Goal: Entertainment & Leisure: Browse casually

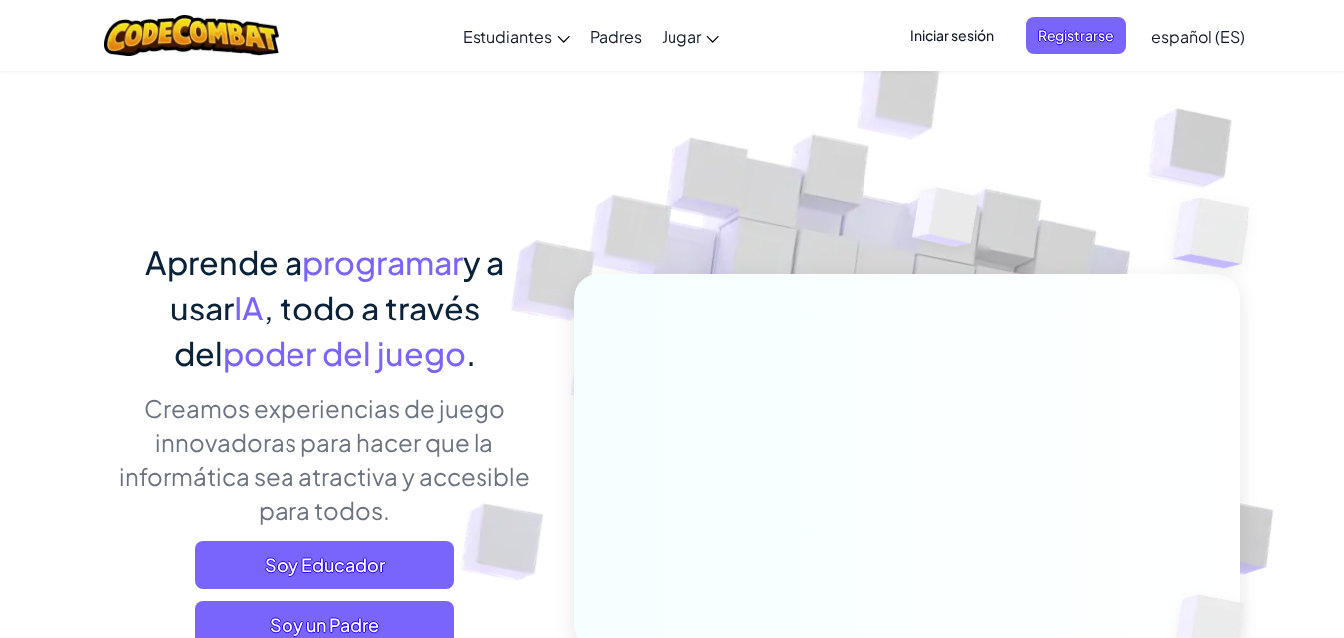
click at [641, 139] on img at bounding box center [892, 438] width 1105 height 1105
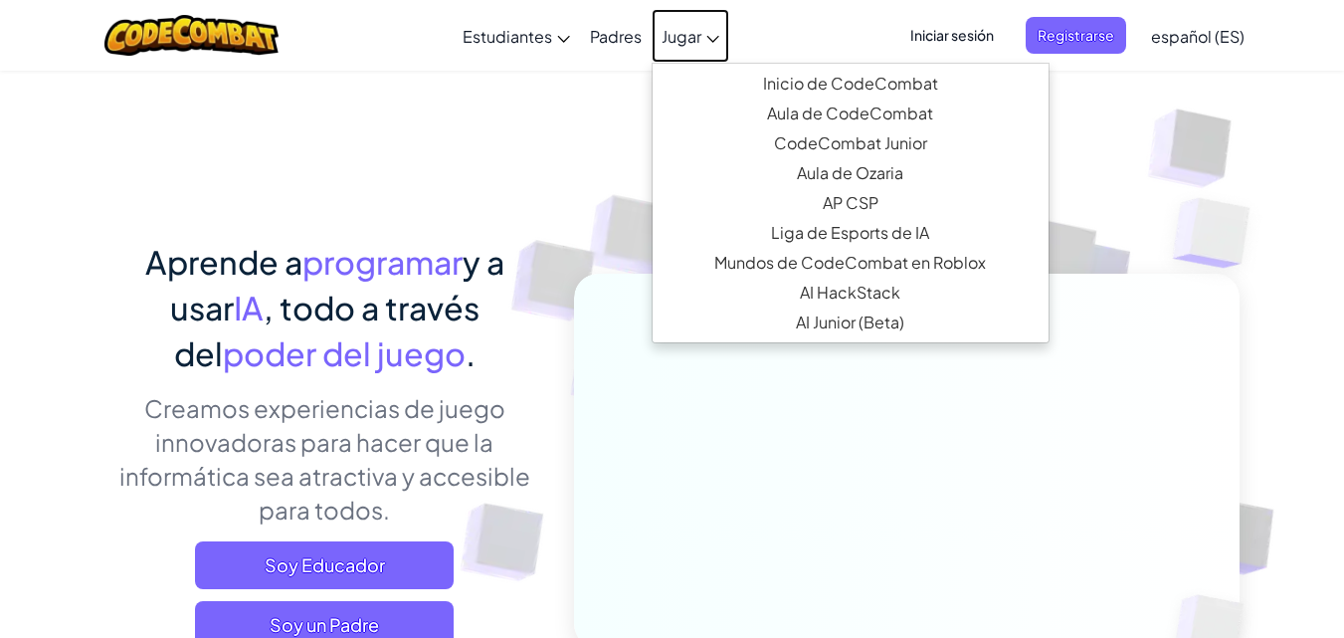
click at [693, 35] on span "Jugar" at bounding box center [682, 36] width 40 height 21
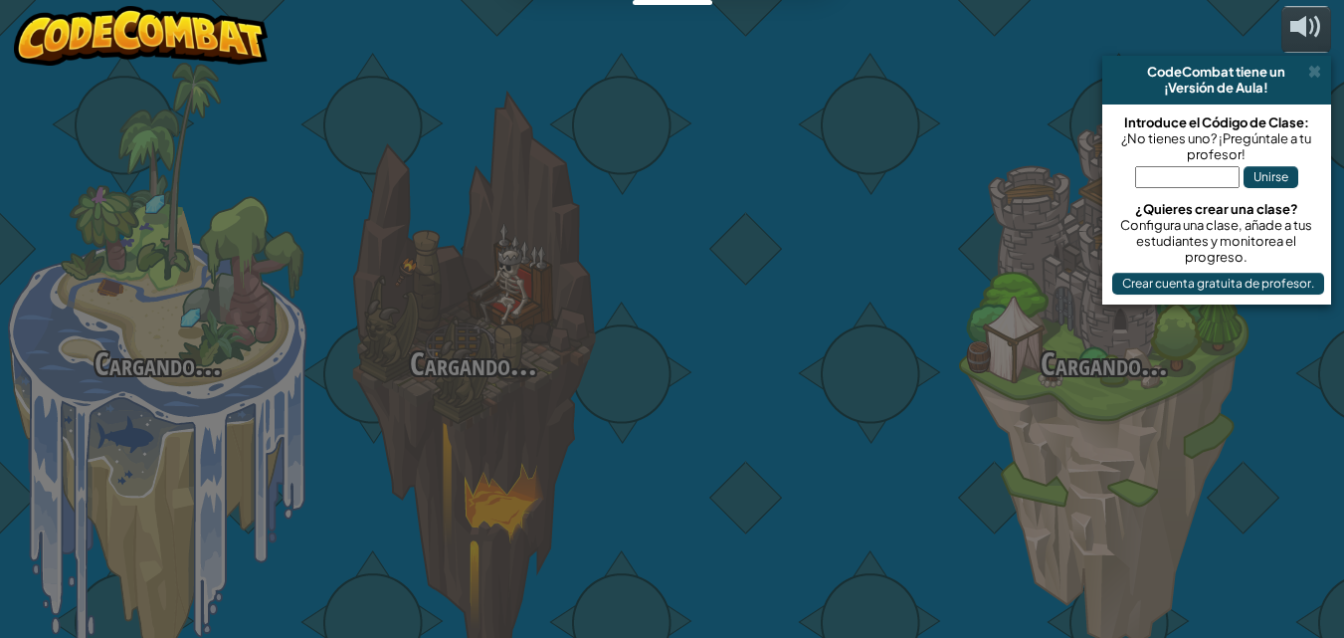
select select "es-ES"
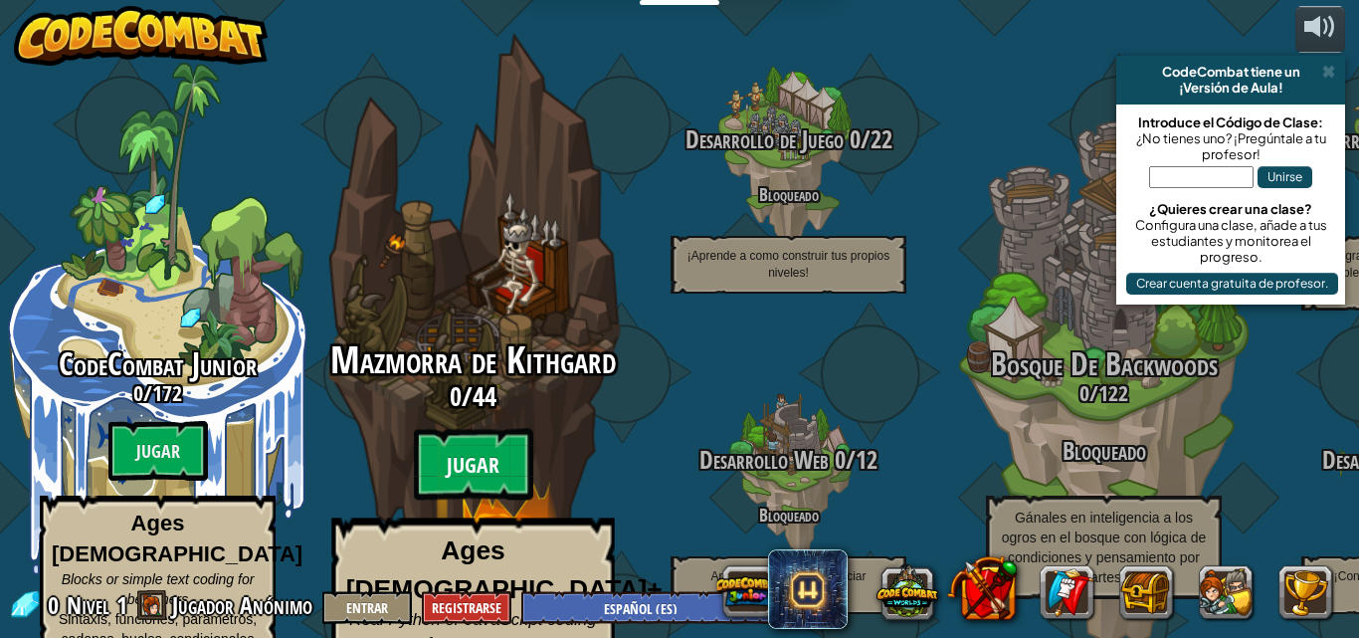
click at [467, 429] on btn "Jugar" at bounding box center [473, 465] width 119 height 72
select select "es-ES"
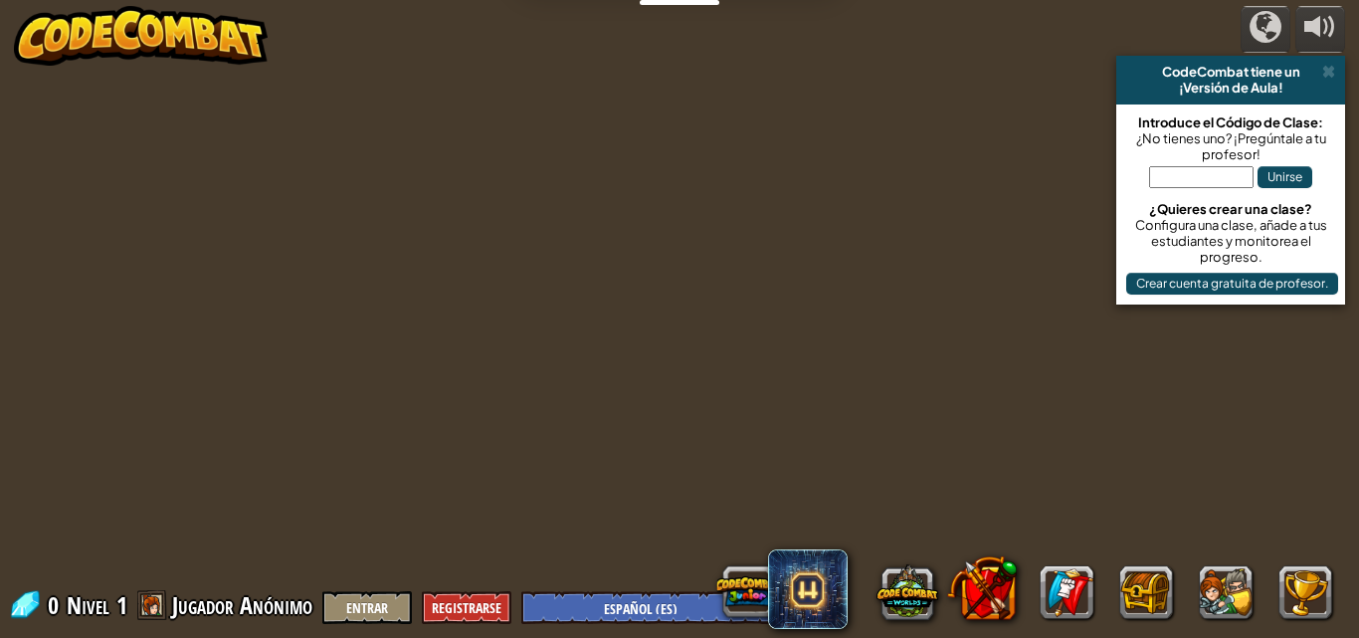
select select "es-ES"
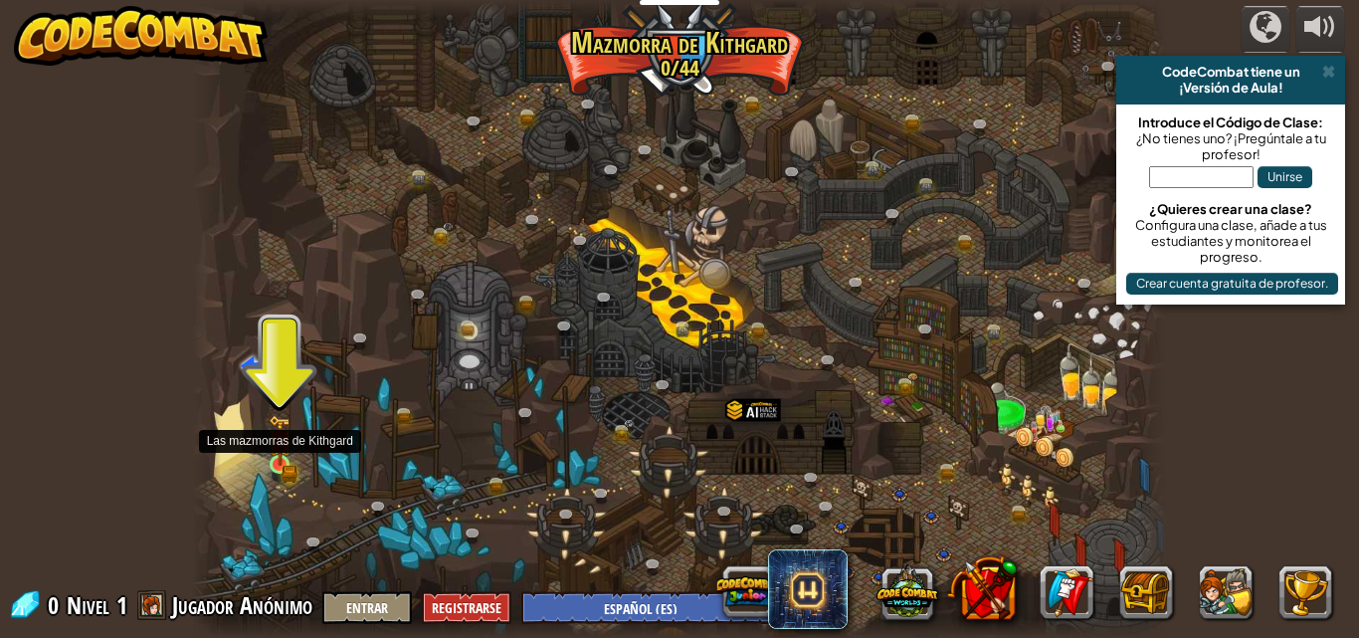
click at [269, 448] on img at bounding box center [280, 440] width 23 height 51
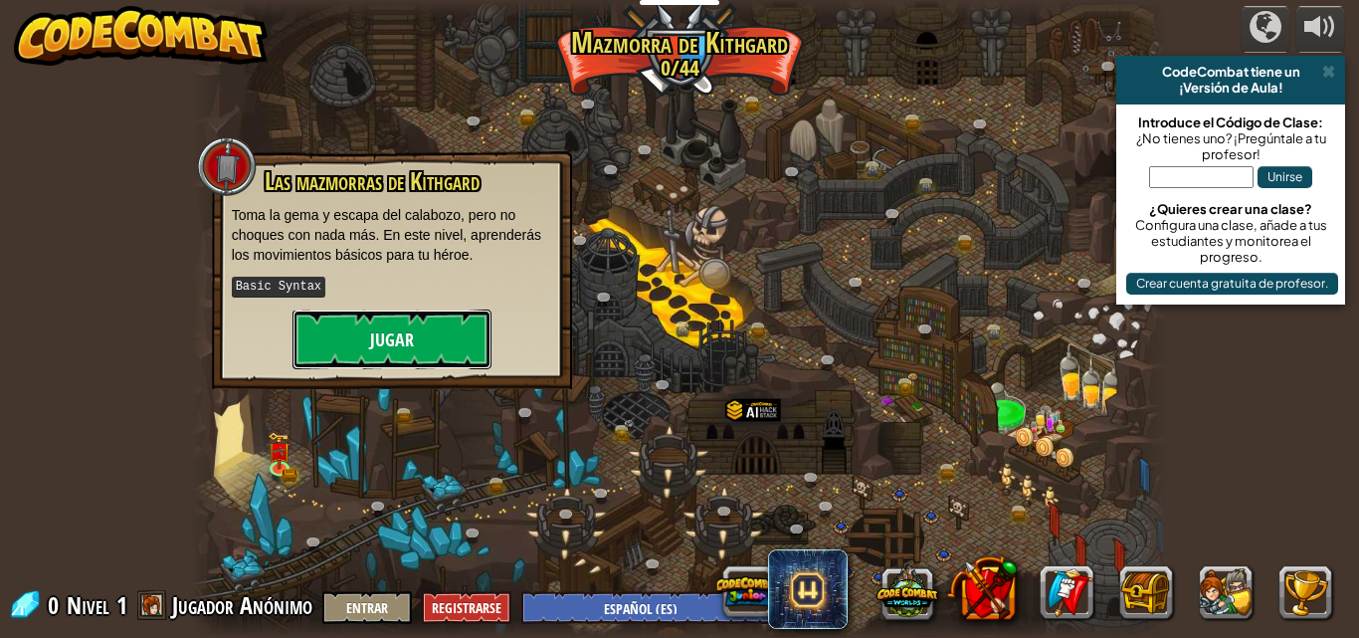
click at [369, 323] on button "Jugar" at bounding box center [391, 339] width 199 height 60
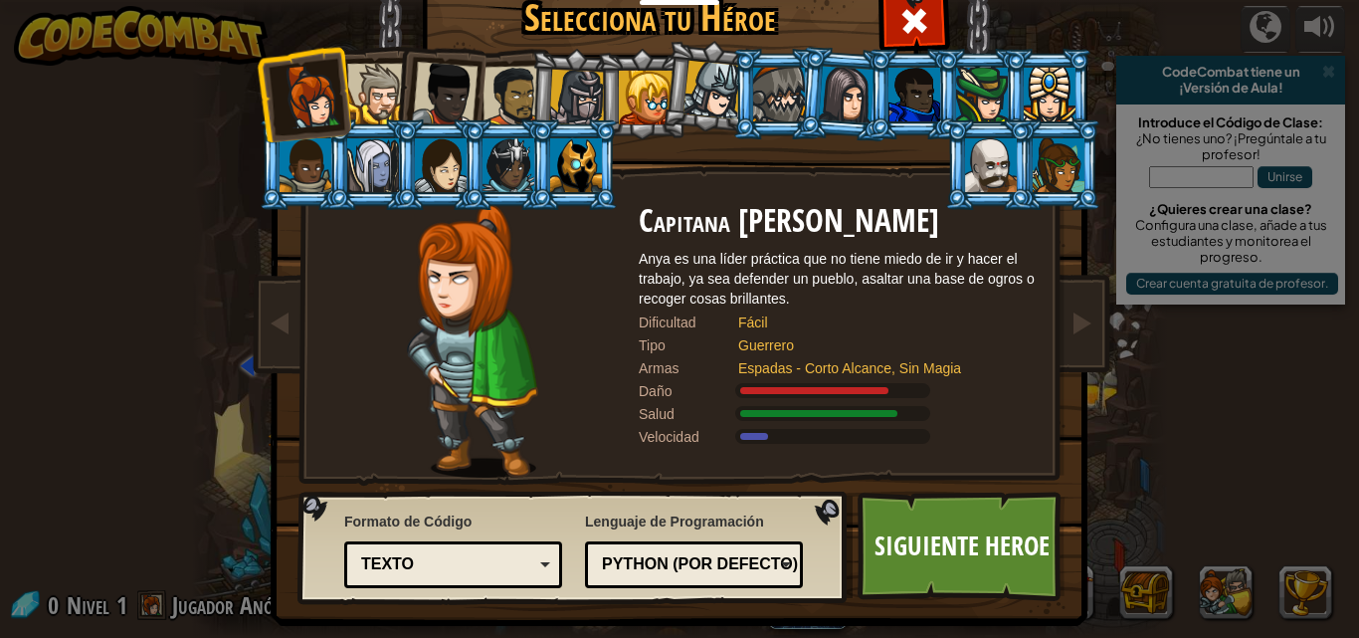
click at [390, 106] on li at bounding box center [438, 90] width 97 height 97
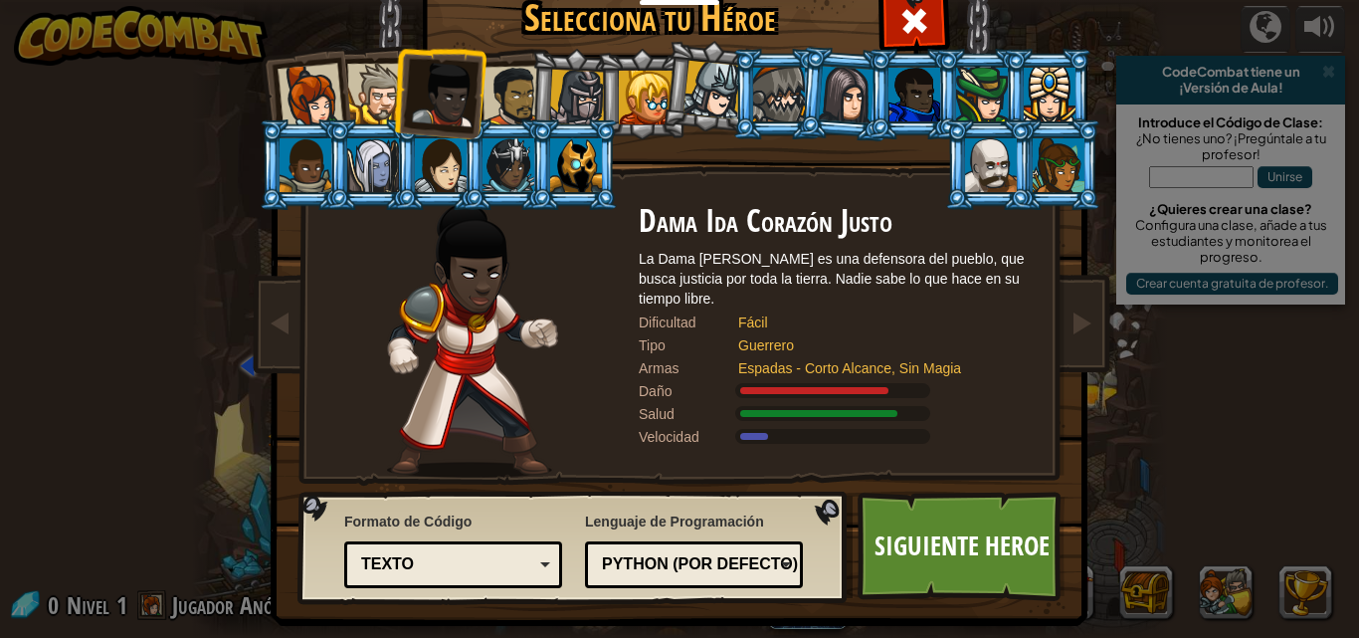
click at [626, 87] on div at bounding box center [646, 98] width 54 height 54
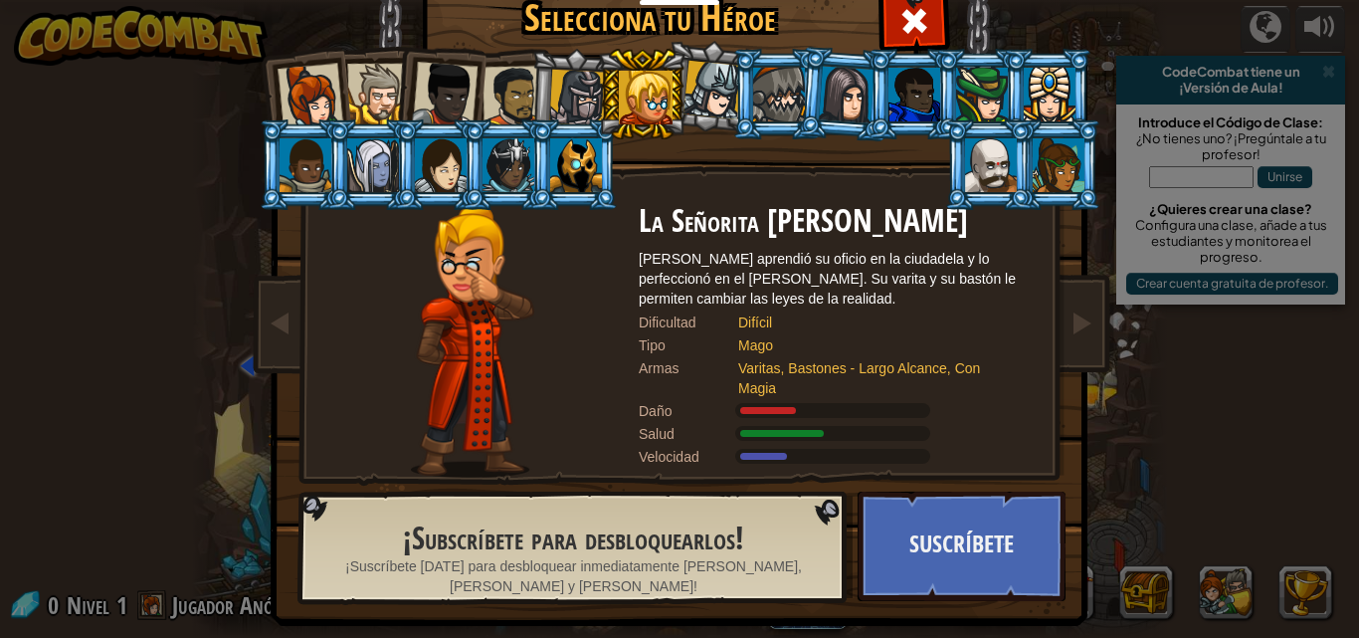
click at [568, 92] on div at bounding box center [577, 98] width 57 height 57
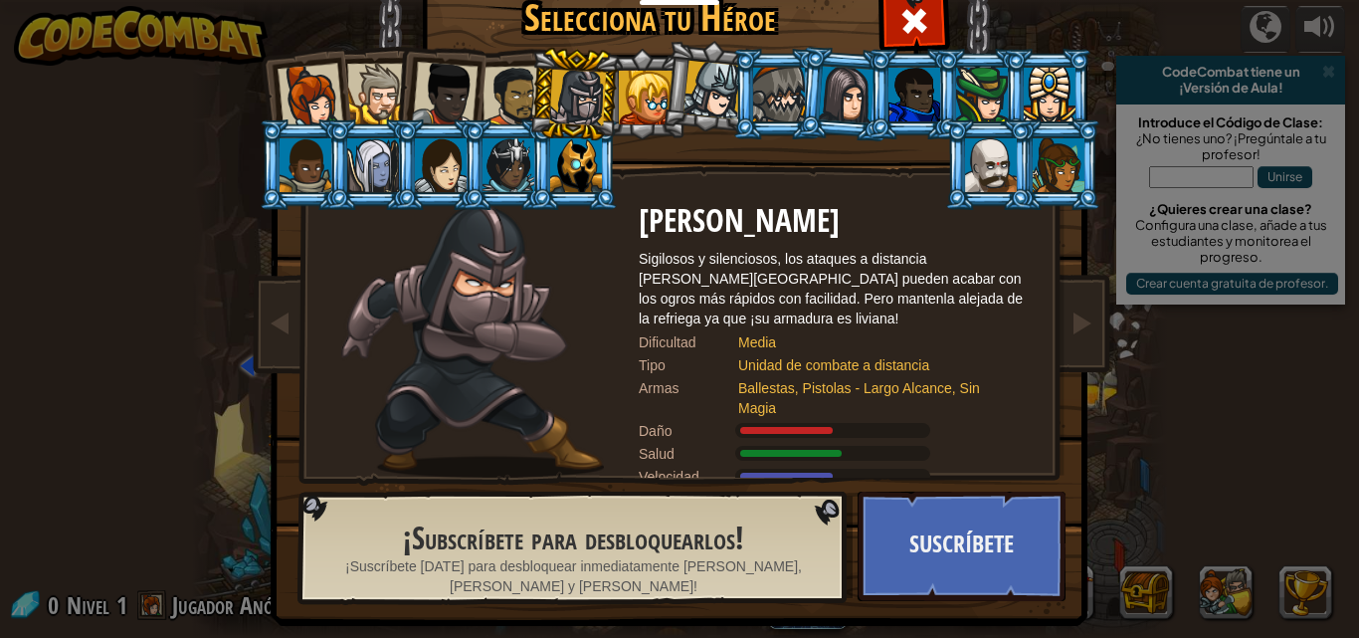
click at [487, 93] on div at bounding box center [513, 97] width 62 height 62
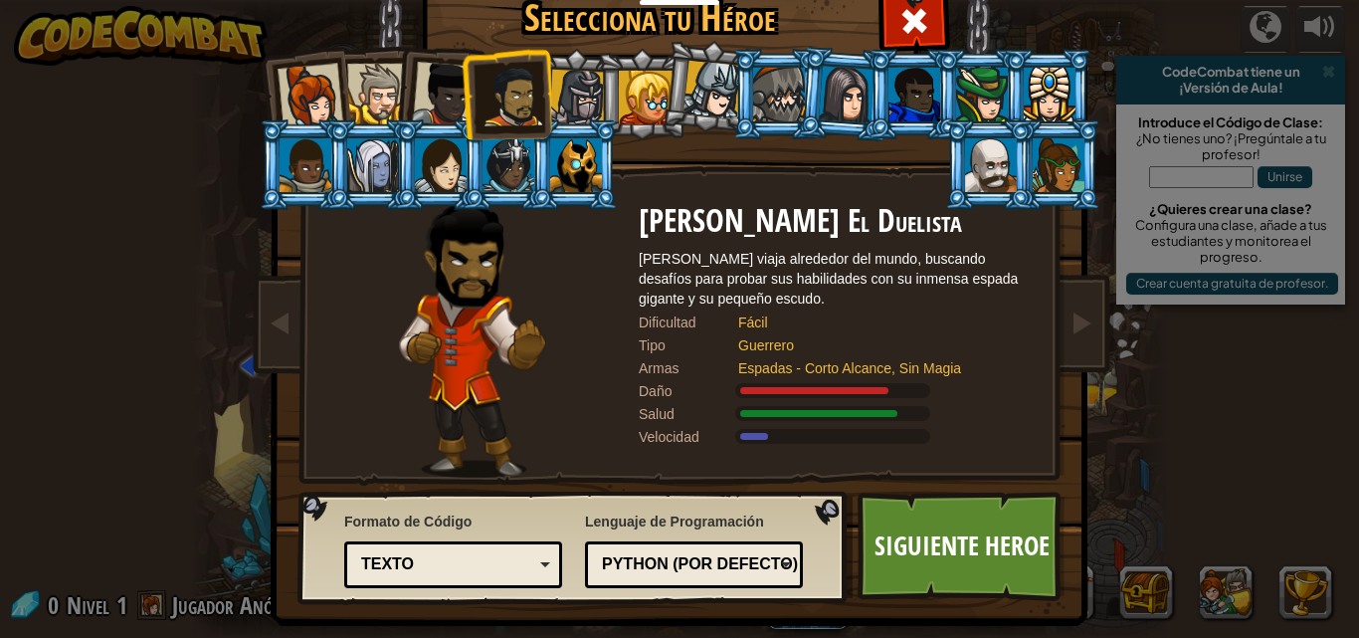
click at [464, 89] on li at bounding box center [507, 94] width 92 height 93
drag, startPoint x: 450, startPoint y: 3, endPoint x: 514, endPoint y: 168, distance: 177.3
click at [514, 168] on div at bounding box center [508, 165] width 52 height 54
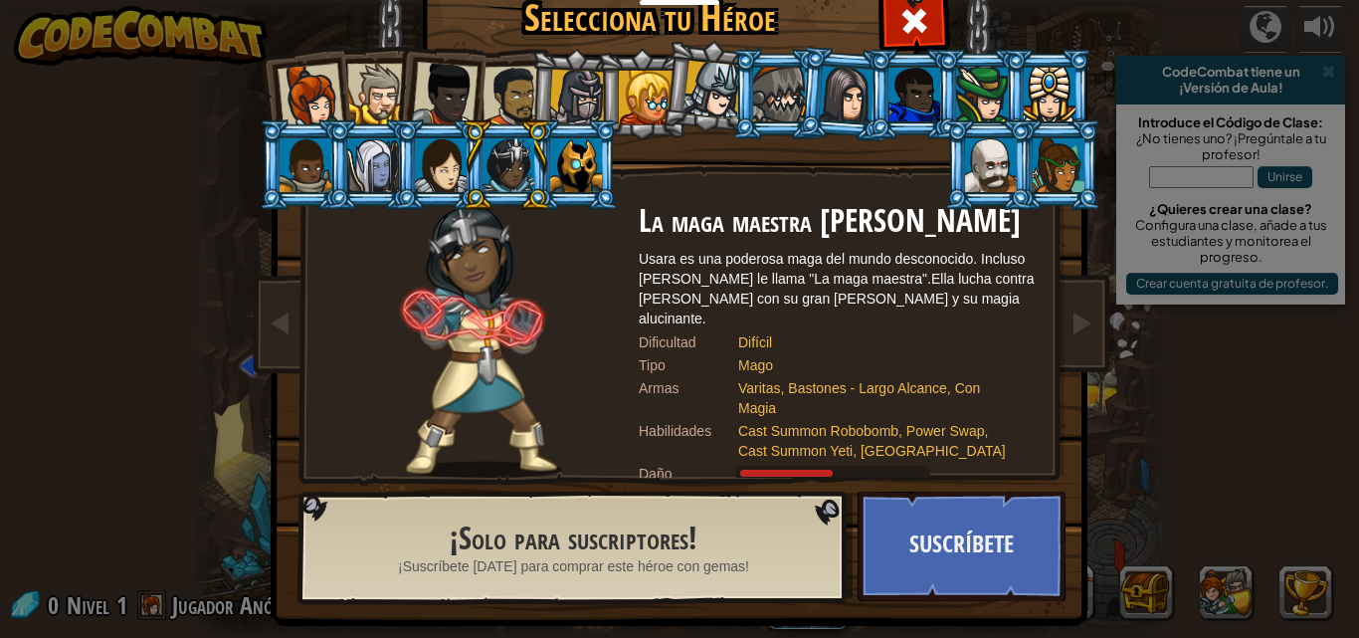
click at [554, 167] on div at bounding box center [576, 165] width 52 height 54
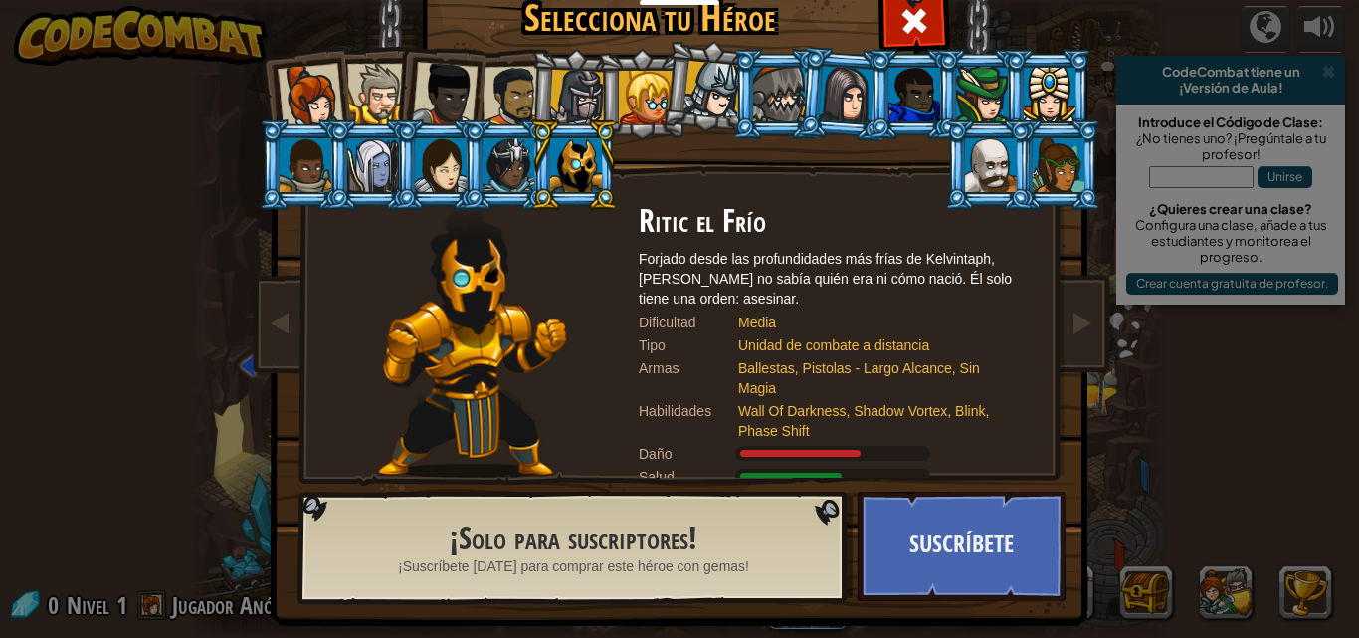
click at [765, 98] on div at bounding box center [779, 95] width 52 height 54
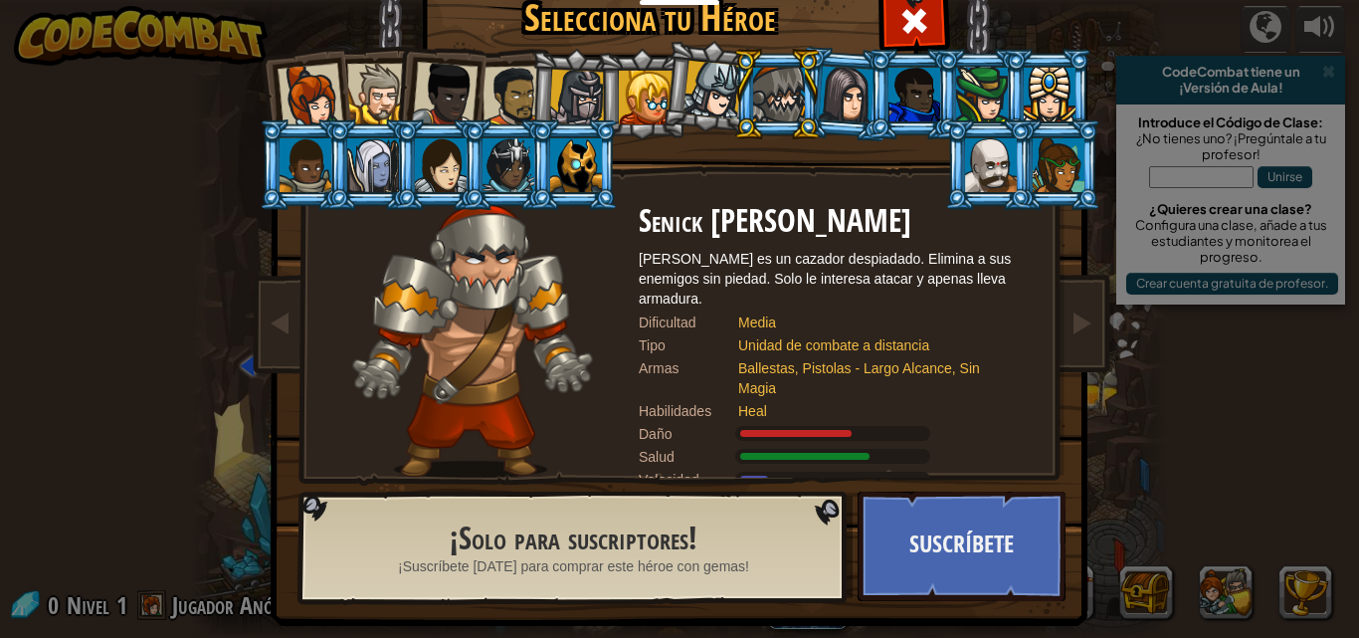
click at [767, 59] on li at bounding box center [777, 94] width 90 height 91
